Goal: Information Seeking & Learning: Learn about a topic

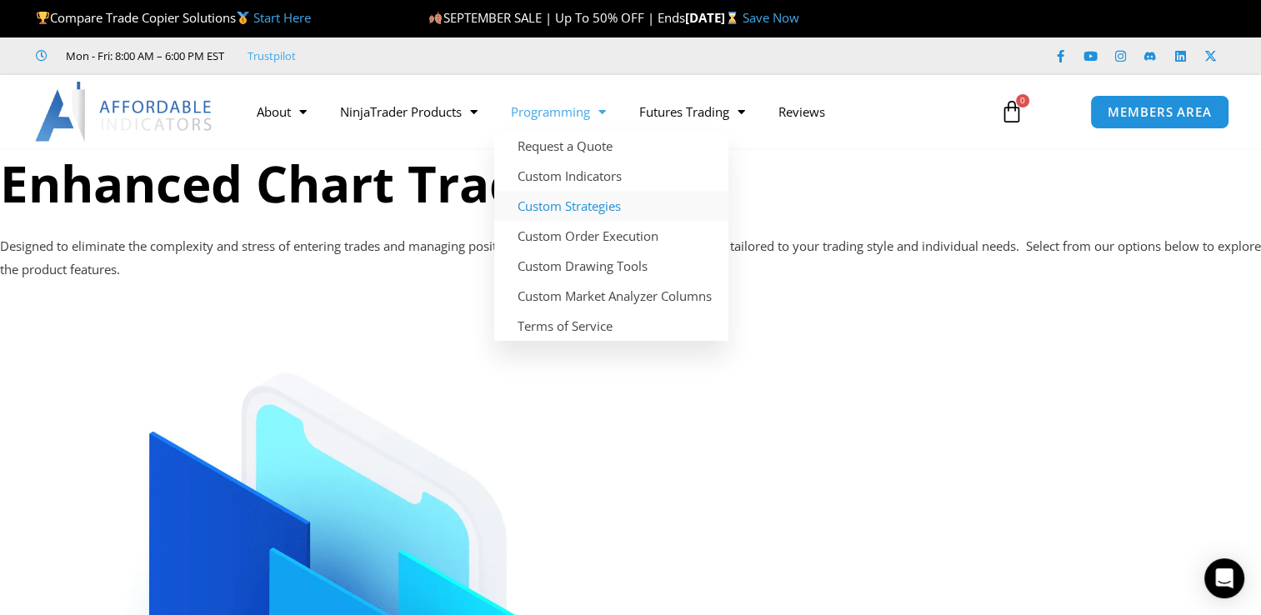
click at [571, 203] on link "Custom Strategies" at bounding box center [611, 206] width 234 height 30
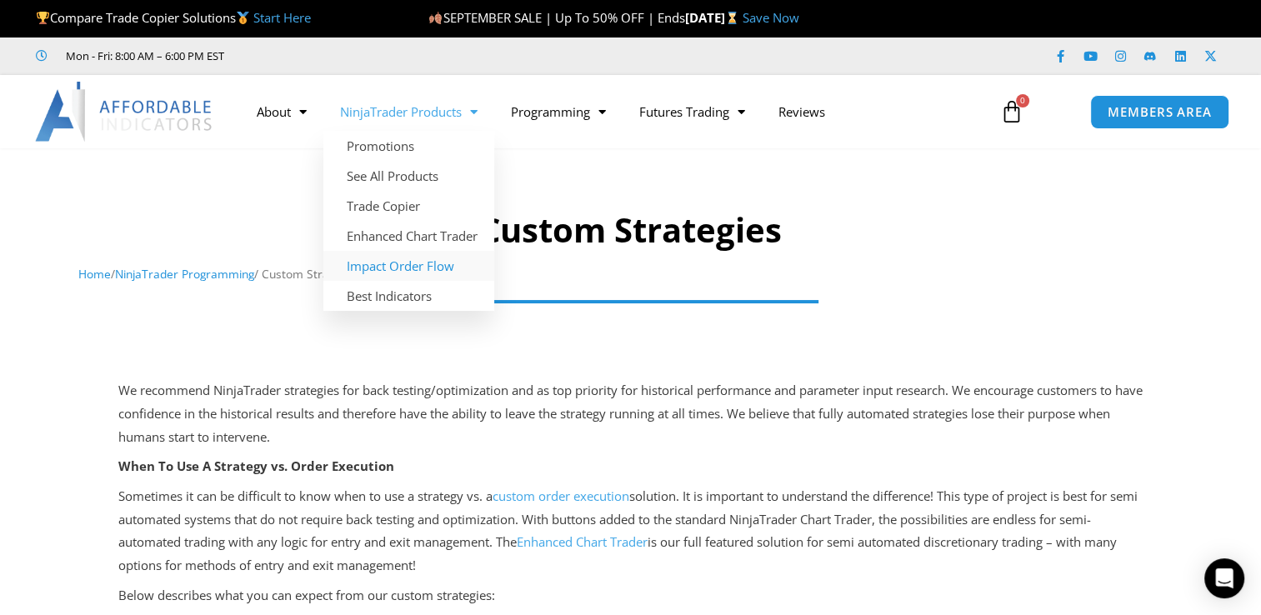
click at [410, 268] on link "Impact Order Flow" at bounding box center [408, 266] width 171 height 30
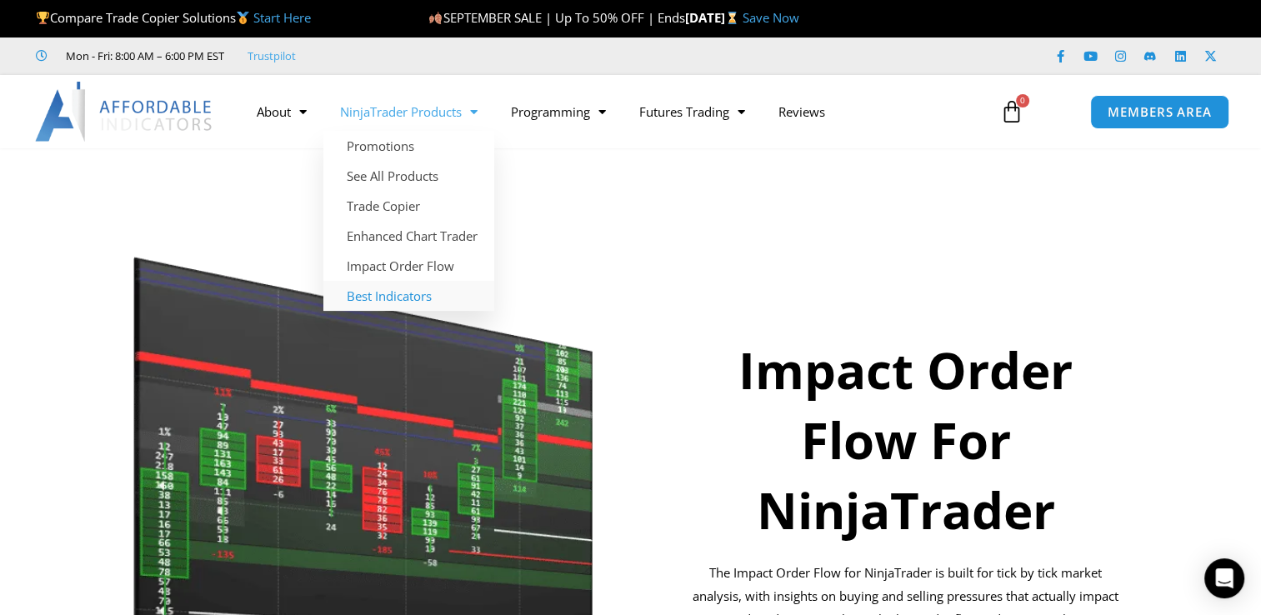
click at [397, 296] on link "Best Indicators" at bounding box center [408, 296] width 171 height 30
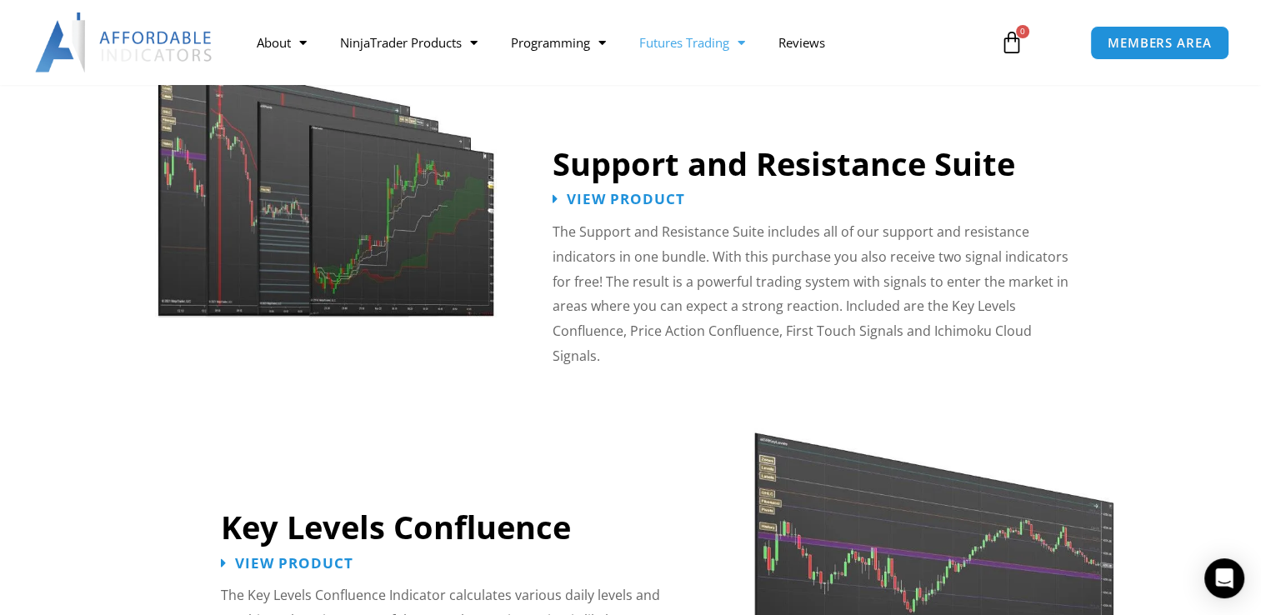
scroll to position [1500, 0]
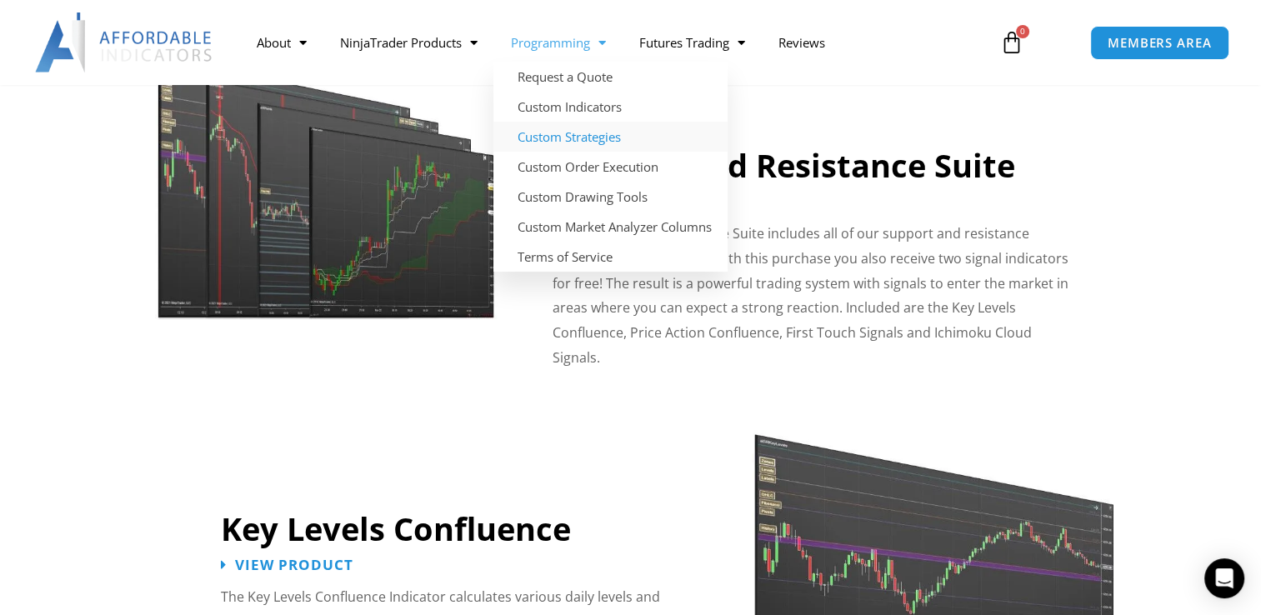
click at [572, 138] on link "Custom Strategies" at bounding box center [610, 137] width 234 height 30
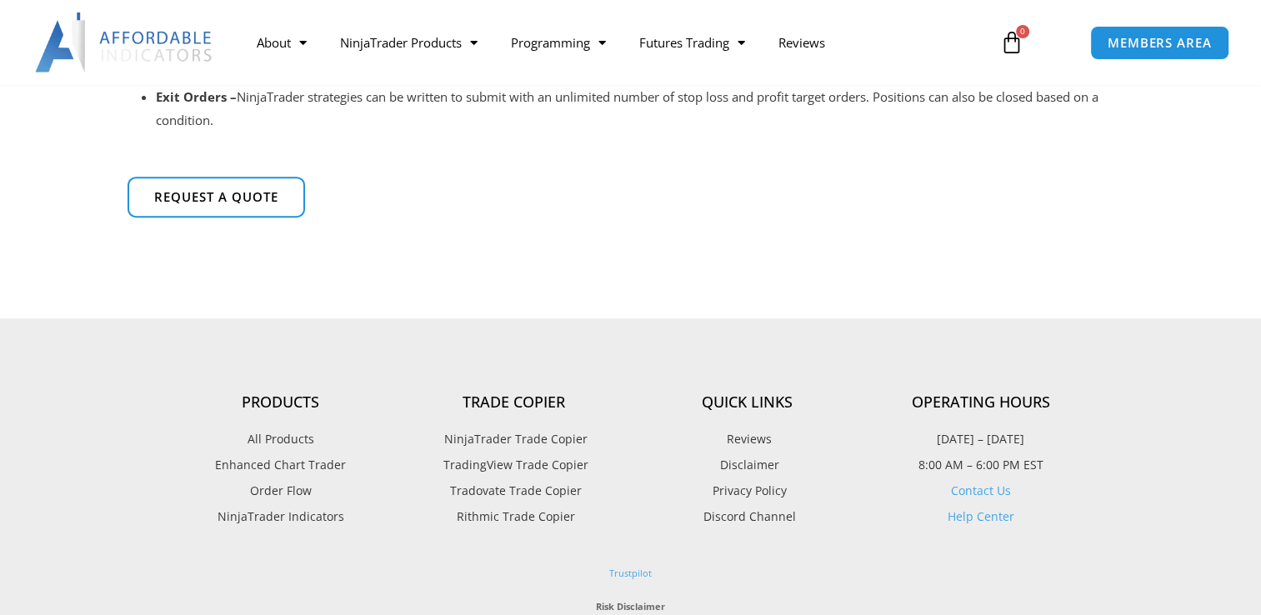
scroll to position [583, 0]
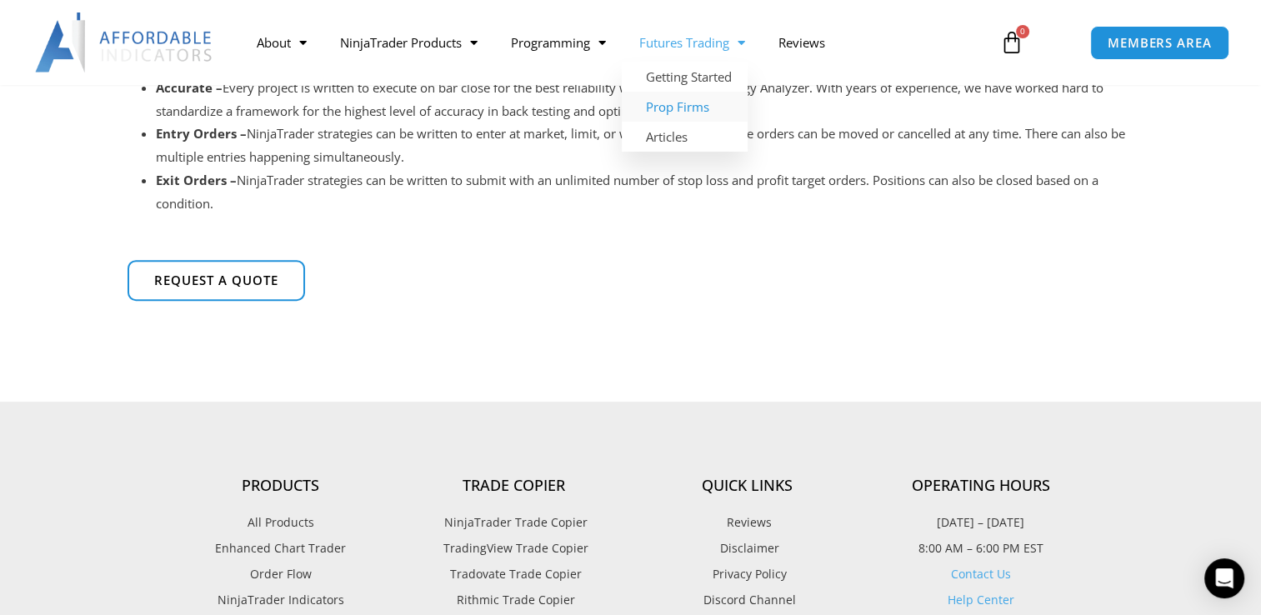
click at [672, 117] on link "Prop Firms" at bounding box center [685, 107] width 126 height 30
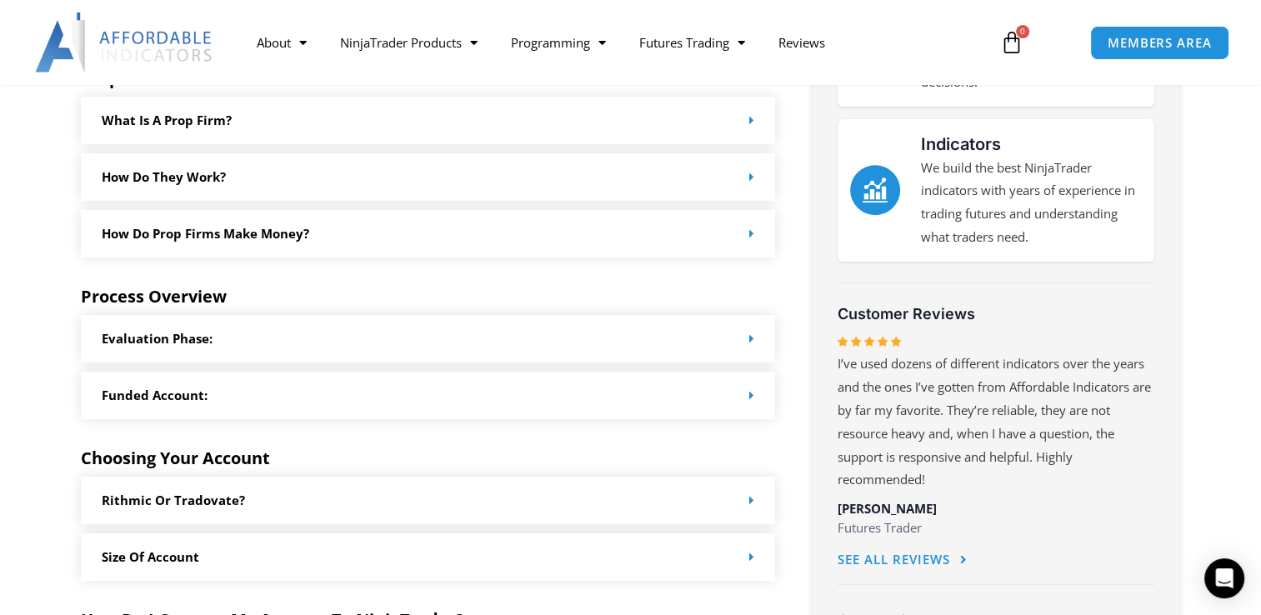
scroll to position [748, 0]
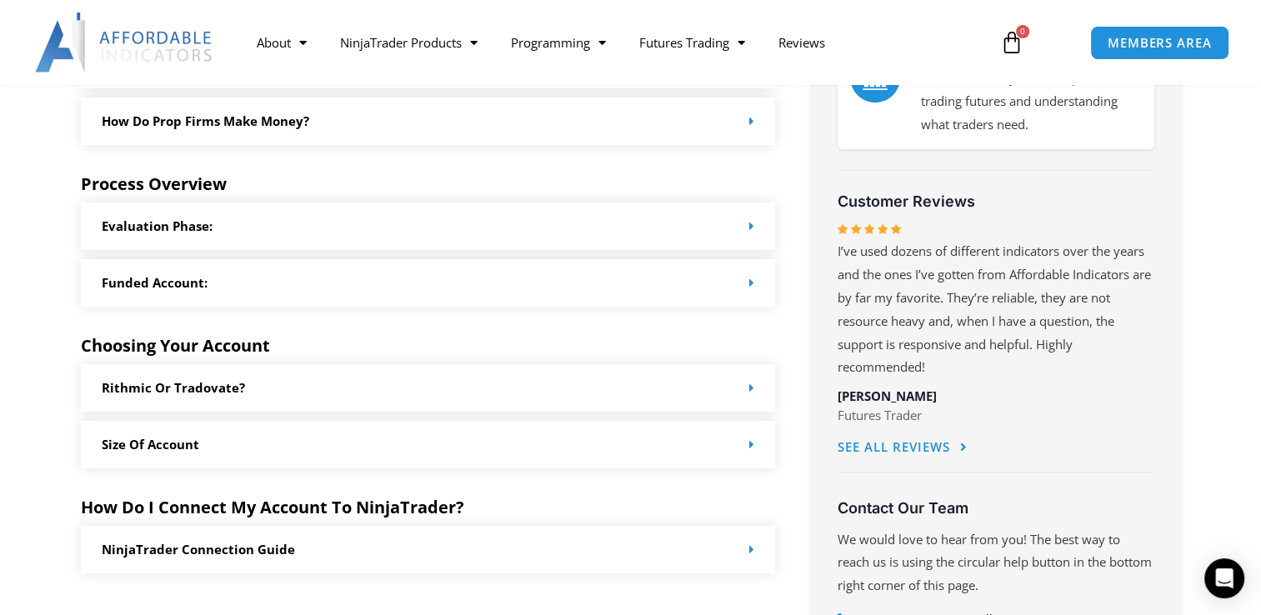
click at [177, 387] on link "Rithmic or Tradovate?" at bounding box center [173, 387] width 143 height 17
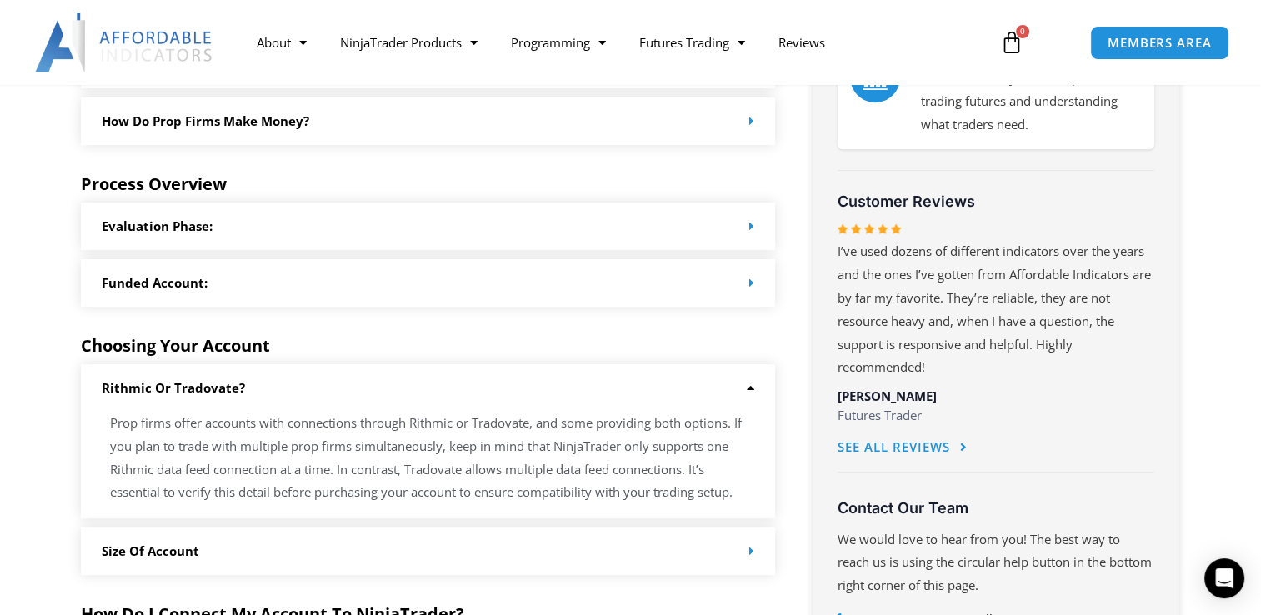
click at [186, 389] on link "Rithmic or Tradovate?" at bounding box center [173, 387] width 143 height 17
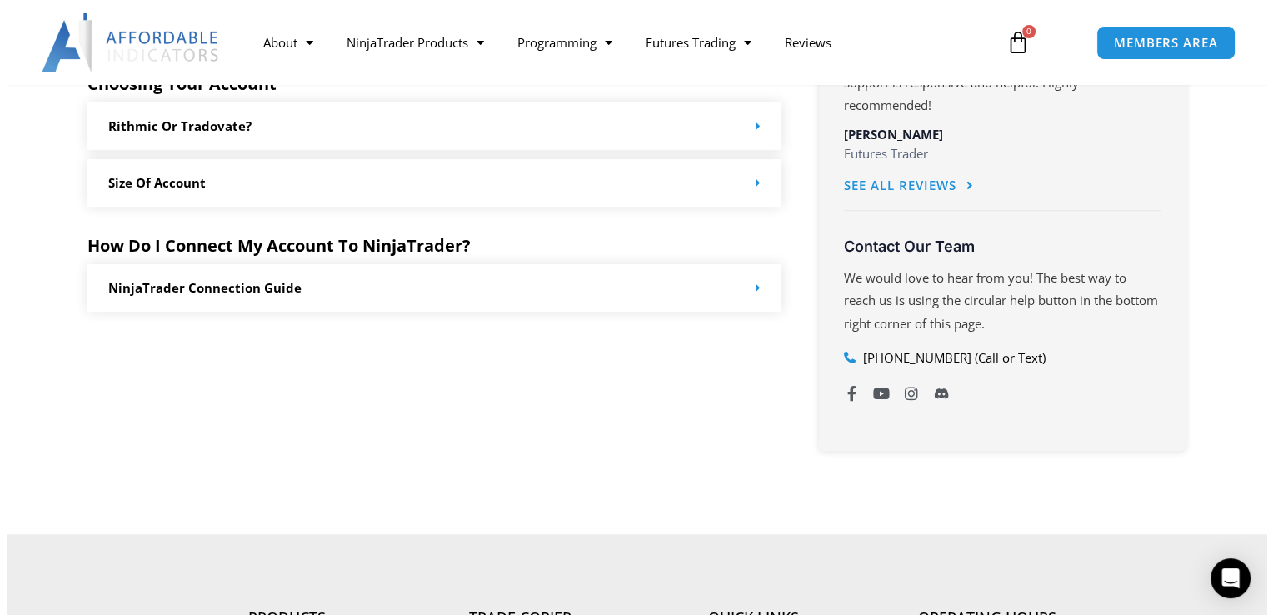
scroll to position [1165, 0]
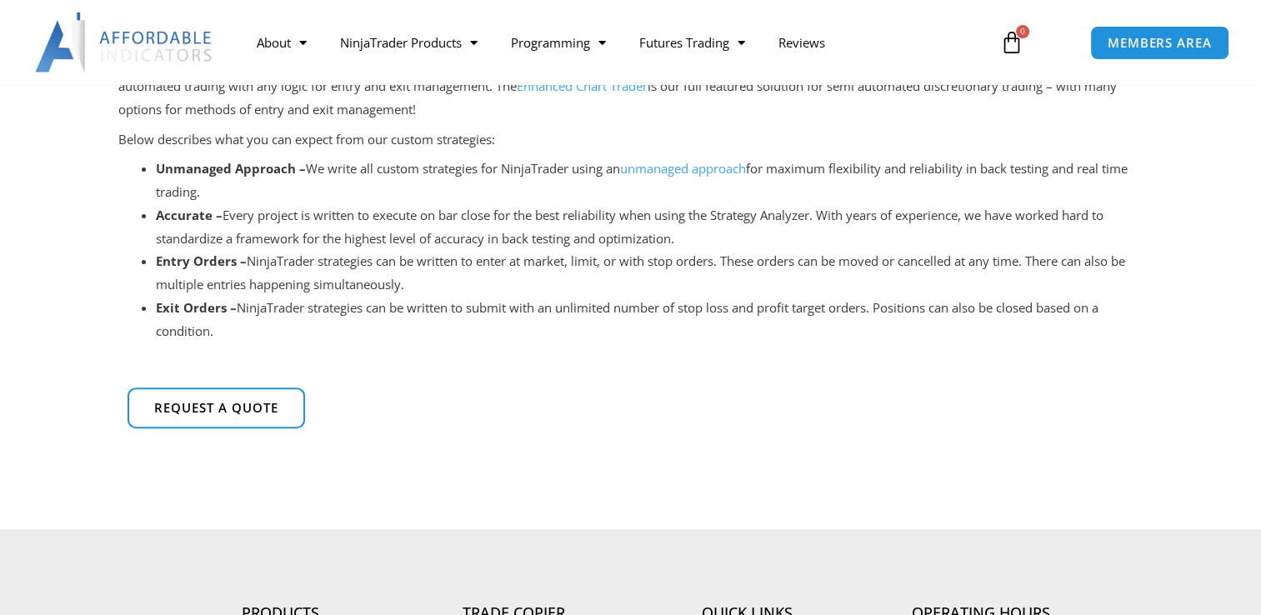
scroll to position [583, 0]
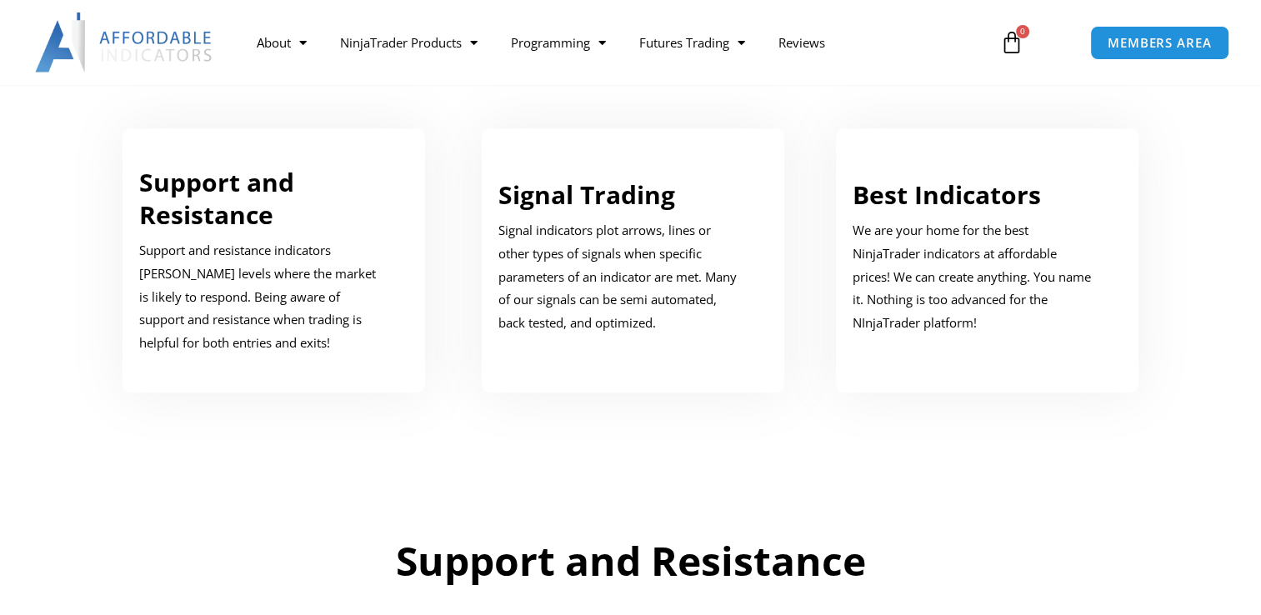
scroll to position [1500, 0]
